Goal: Task Accomplishment & Management: Use online tool/utility

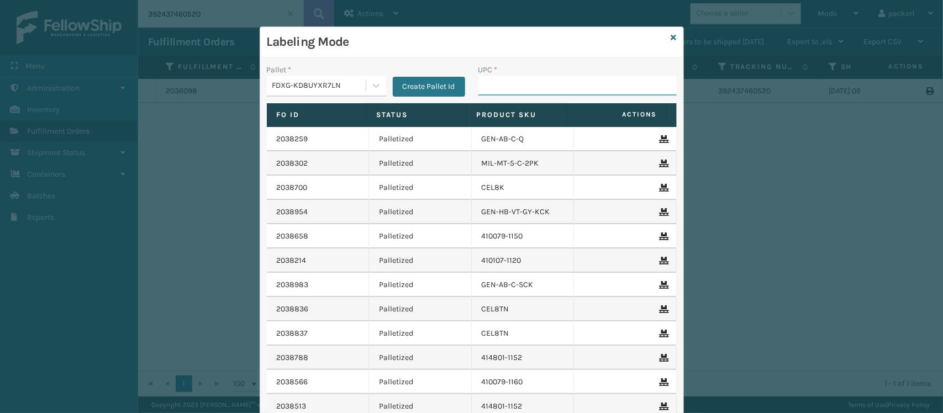
click at [517, 87] on input "UPC *" at bounding box center [578, 86] width 198 height 20
type input "GEN-AB-A-Q"
click at [517, 87] on input "UPC *" at bounding box center [578, 86] width 198 height 20
type input "B"
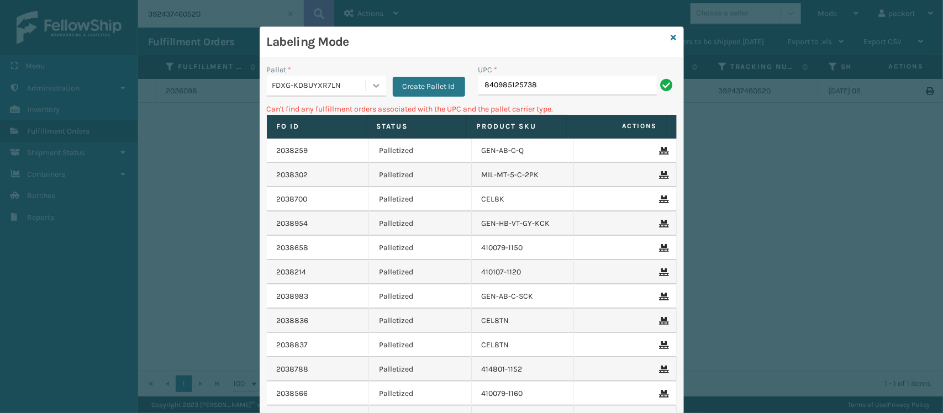
click at [373, 81] on icon at bounding box center [376, 85] width 11 height 11
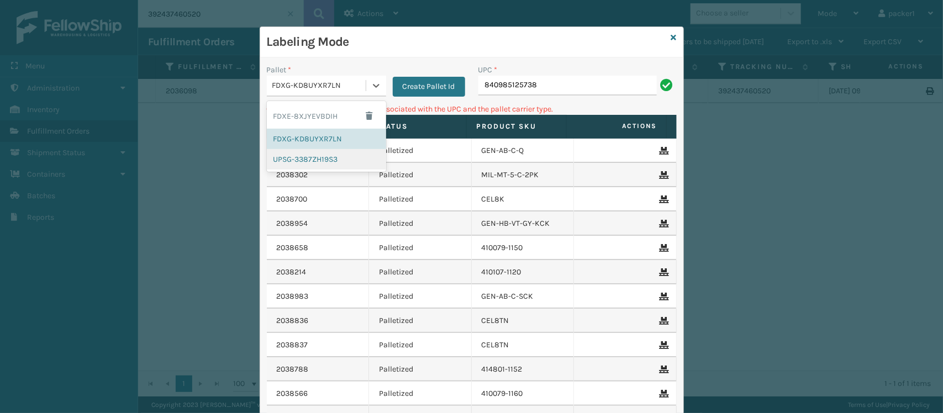
click at [343, 161] on div "UPSG-3387ZH19S3" at bounding box center [326, 159] width 119 height 20
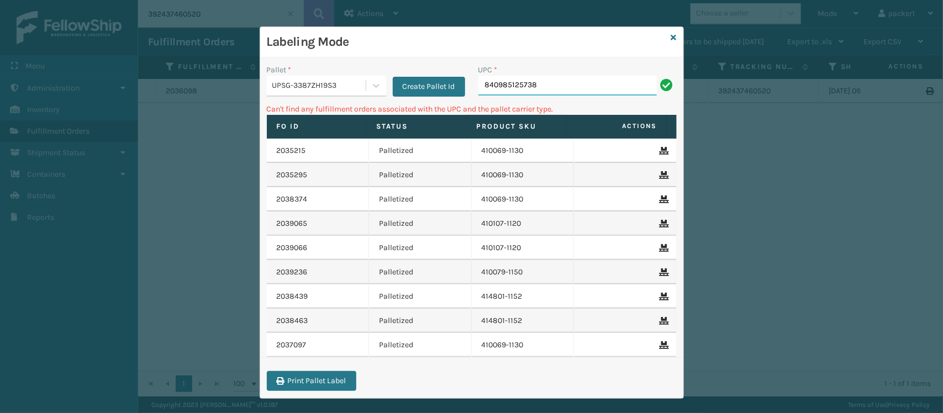
click at [539, 83] on input "840985125738" at bounding box center [568, 86] width 178 height 20
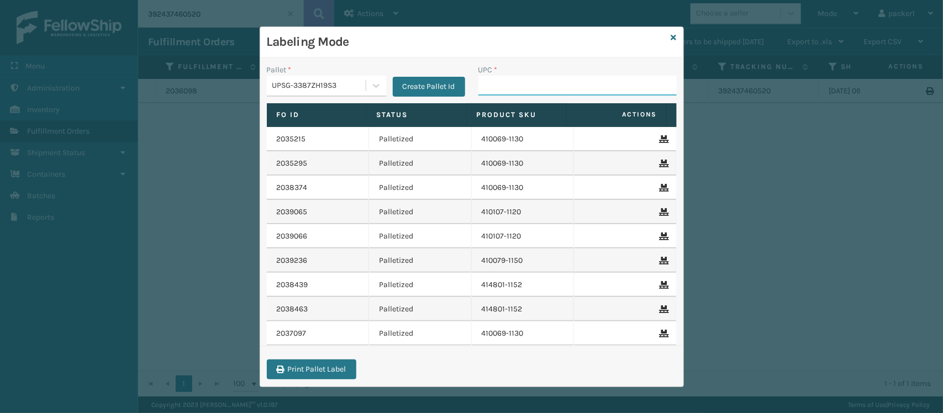
click at [483, 88] on input "UPC *" at bounding box center [578, 86] width 198 height 20
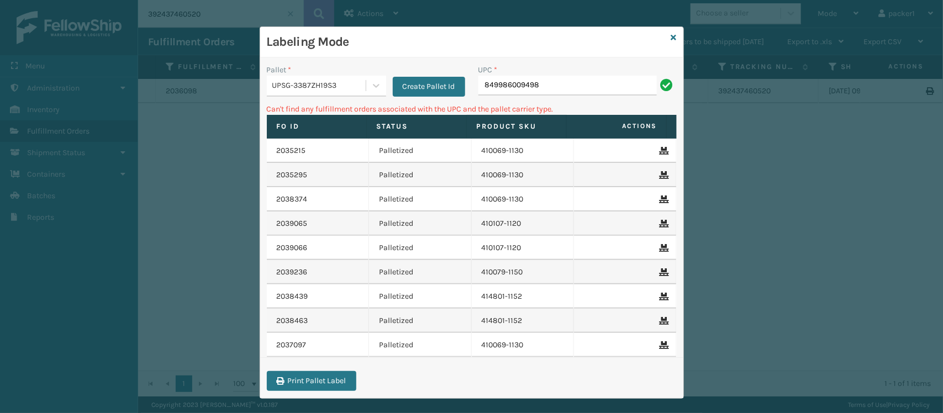
click at [313, 83] on div "UPSG-3387ZH19S3" at bounding box center [319, 86] width 94 height 12
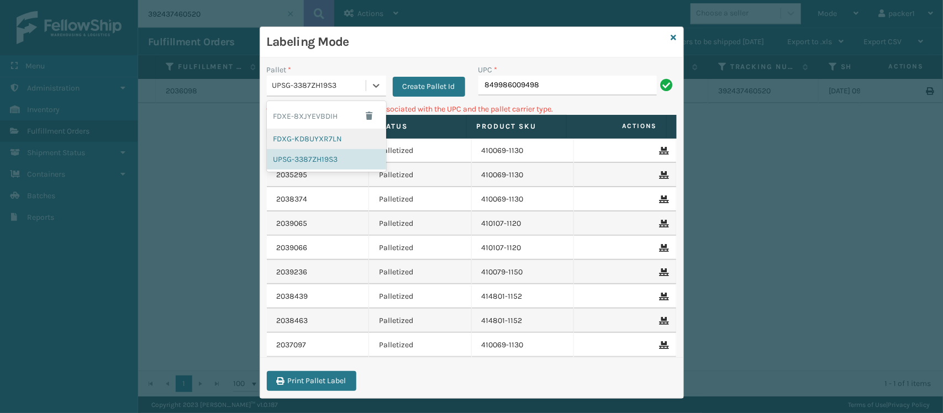
click at [288, 135] on div "FDXG-KD8UYXR7LN" at bounding box center [326, 139] width 119 height 20
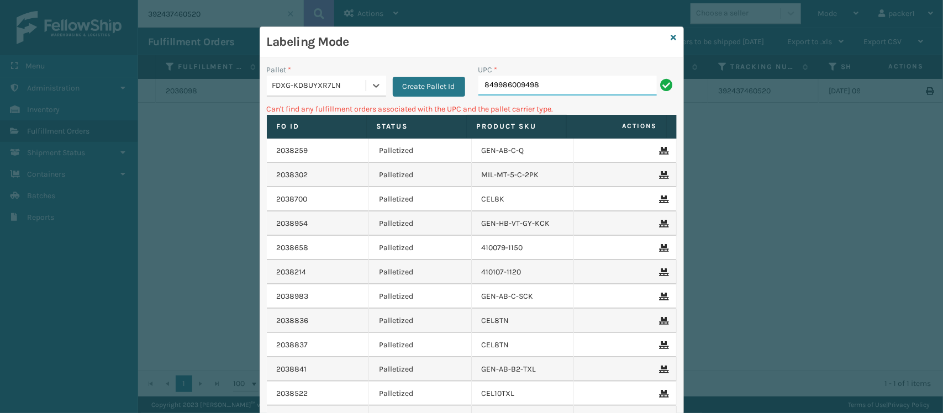
click at [567, 92] on input "849986009498" at bounding box center [568, 86] width 178 height 20
type input "8"
type input "1"
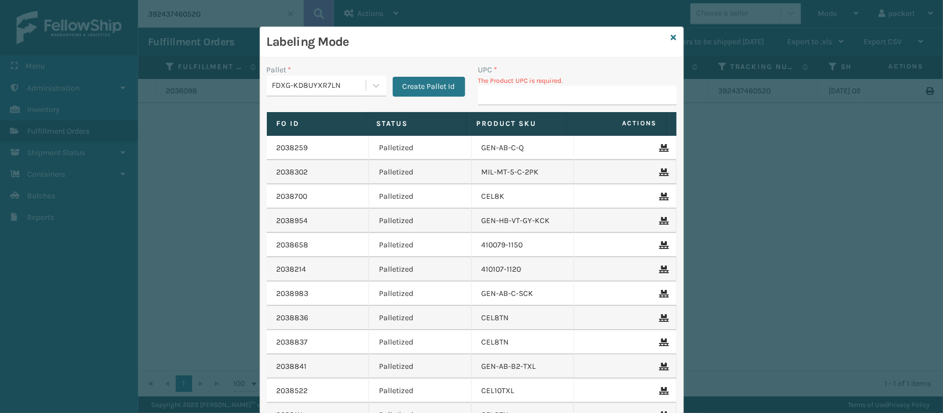
click at [559, 101] on input "UPC *" at bounding box center [578, 96] width 198 height 20
